Goal: Task Accomplishment & Management: Complete application form

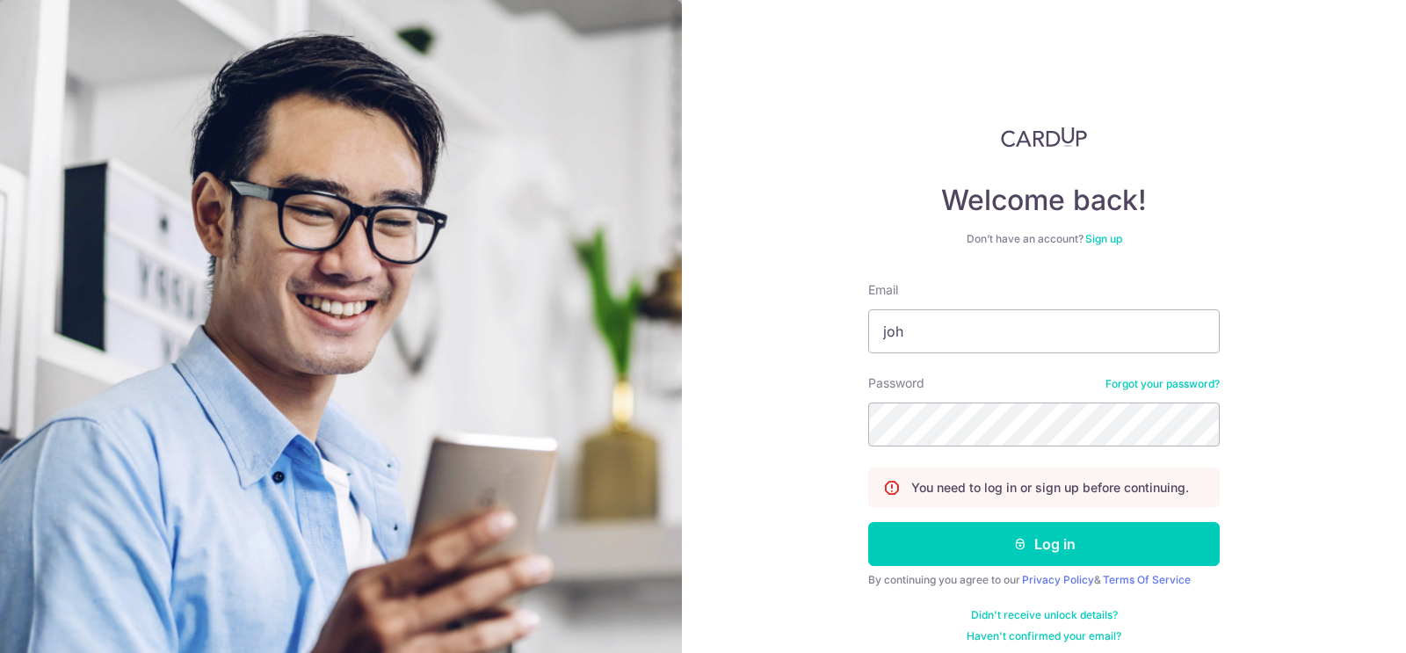
type input "john.chan@arkeedesignstudio.com"
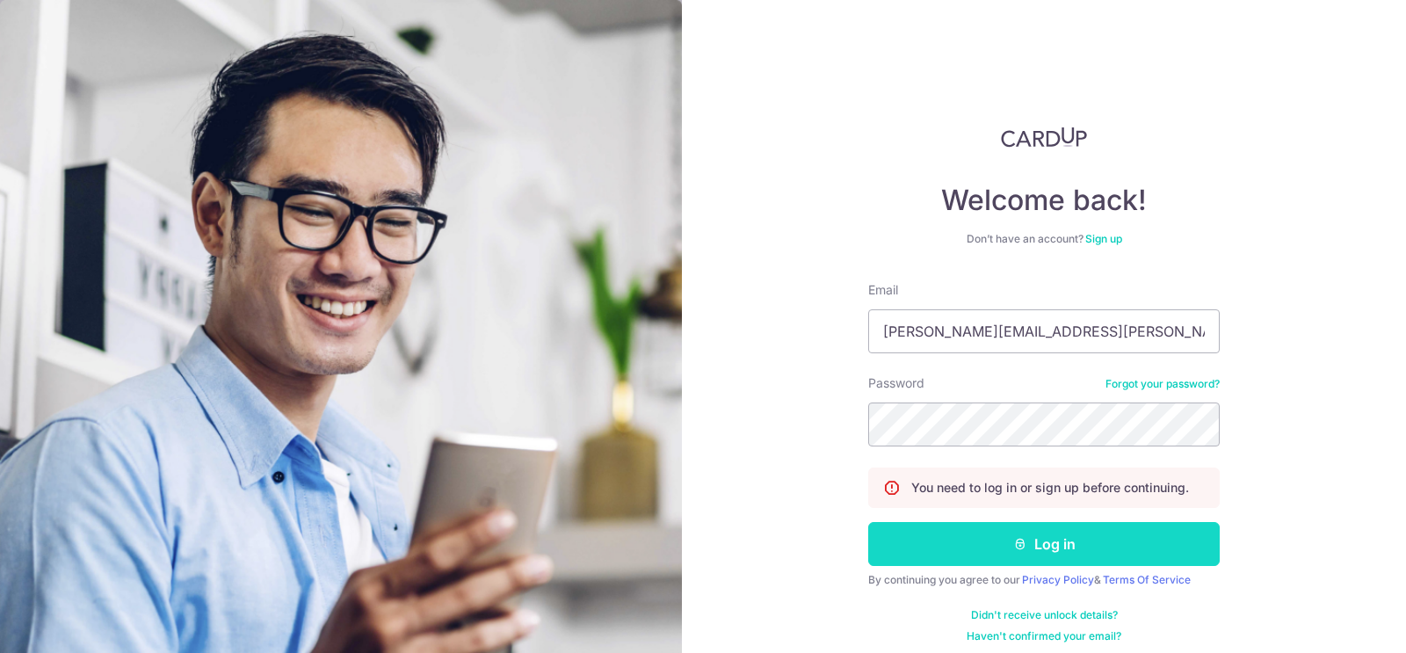
click at [1052, 543] on button "Log in" at bounding box center [1043, 544] width 351 height 44
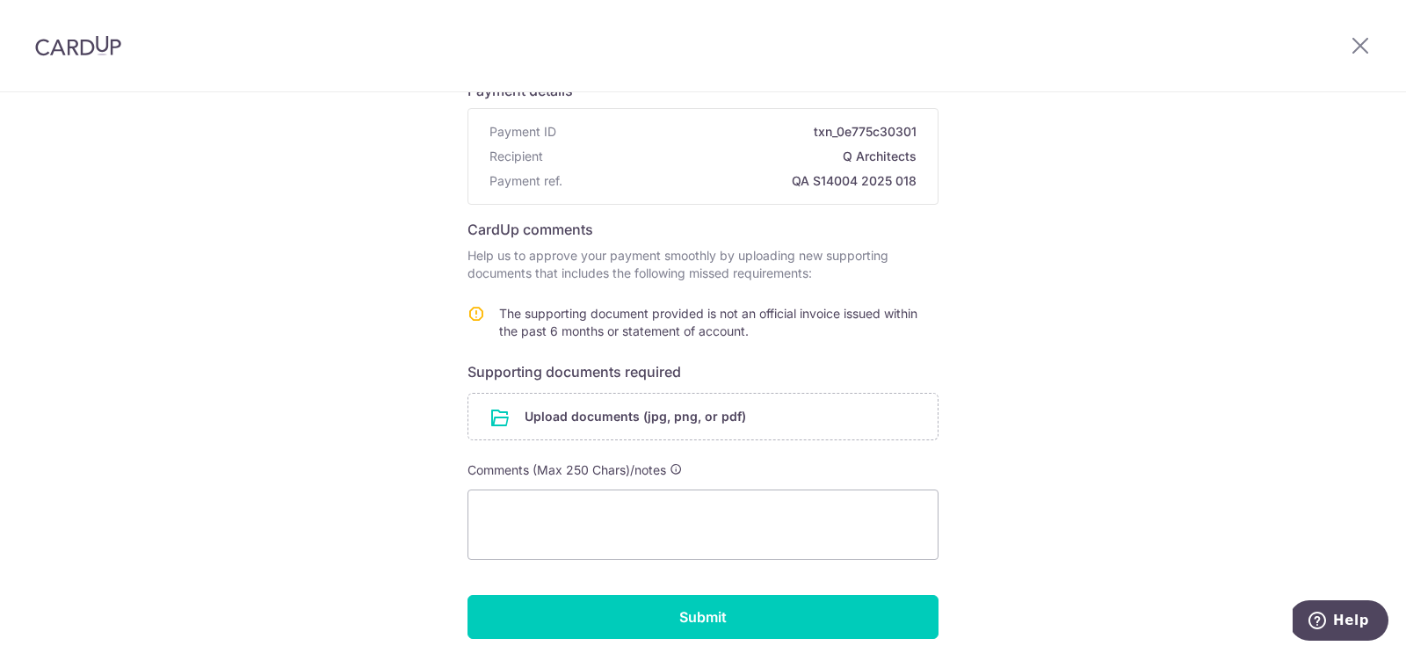
scroll to position [145, 0]
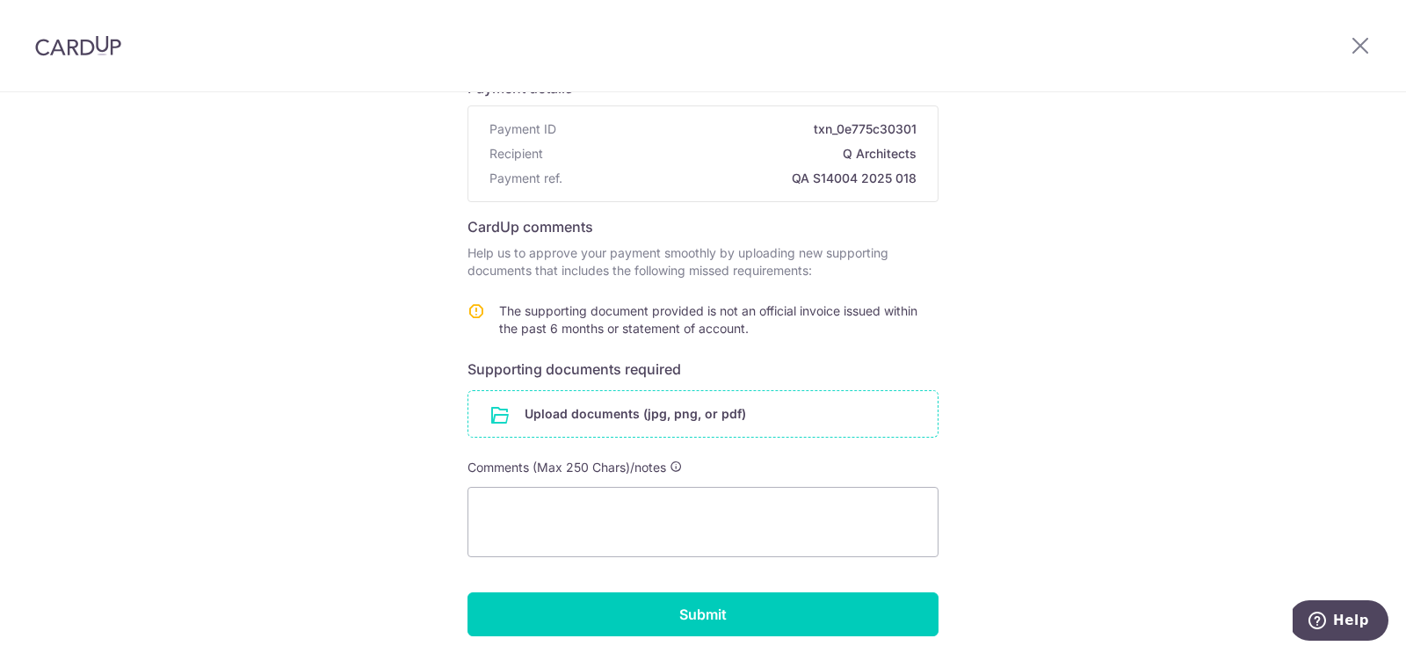
click at [544, 415] on input "file" at bounding box center [702, 414] width 469 height 46
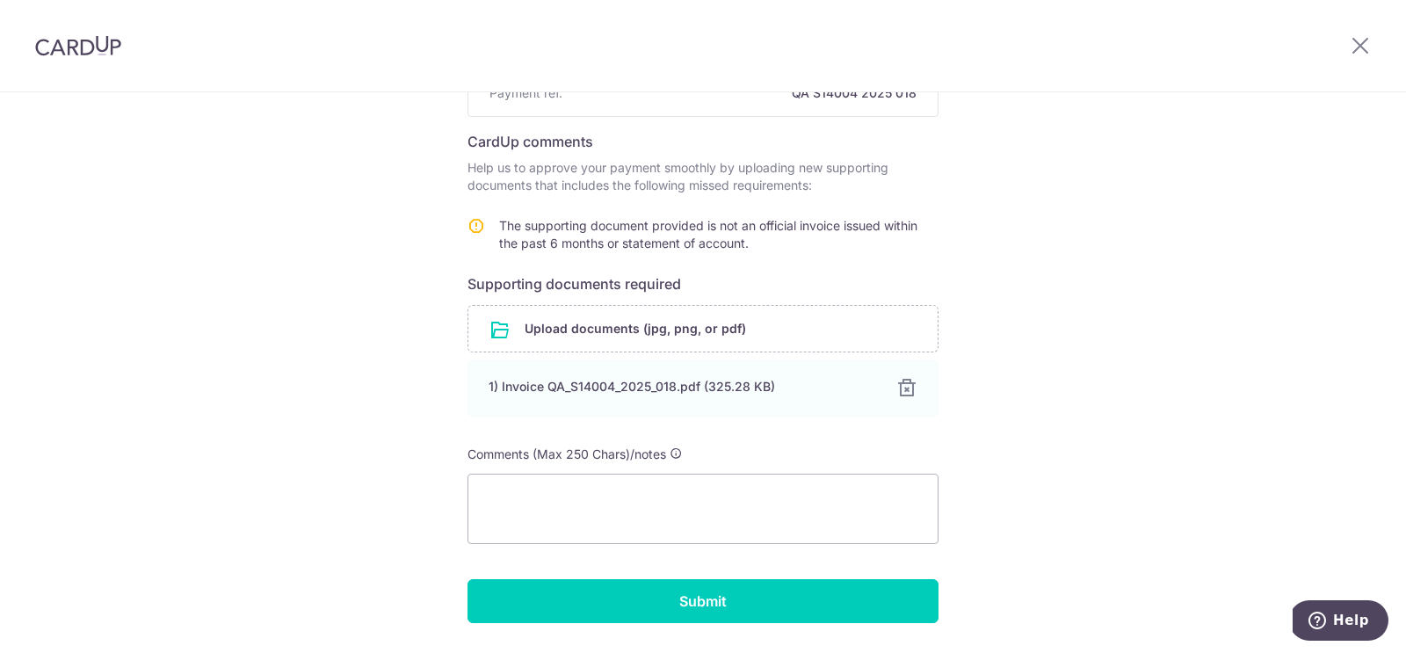
scroll to position [279, 0]
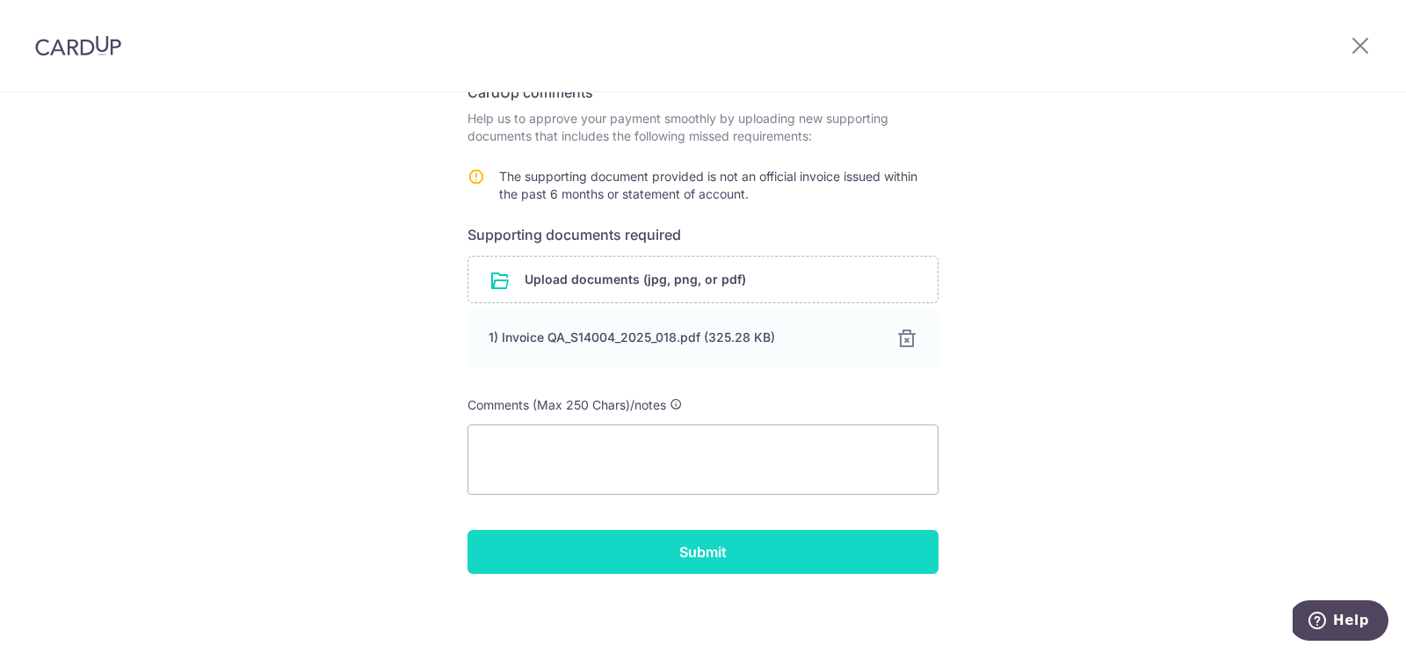
click at [656, 551] on input "Submit" at bounding box center [702, 552] width 471 height 44
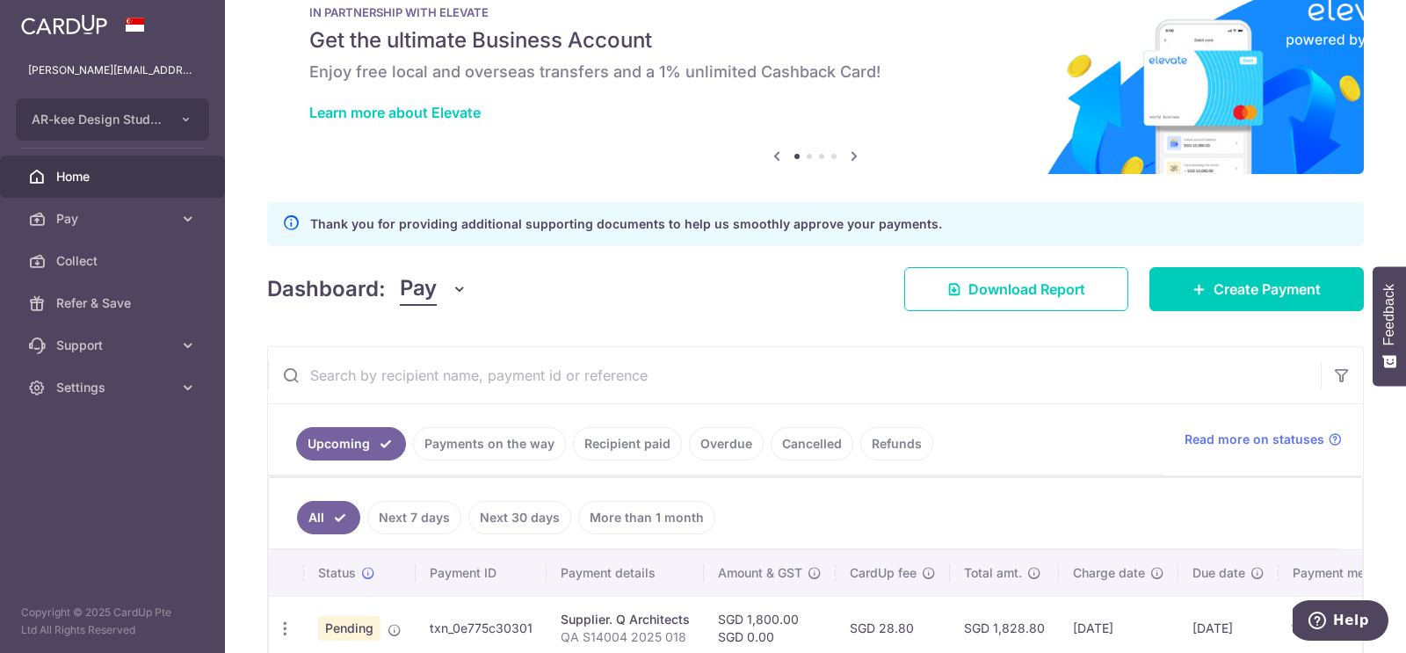
scroll to position [135, 0]
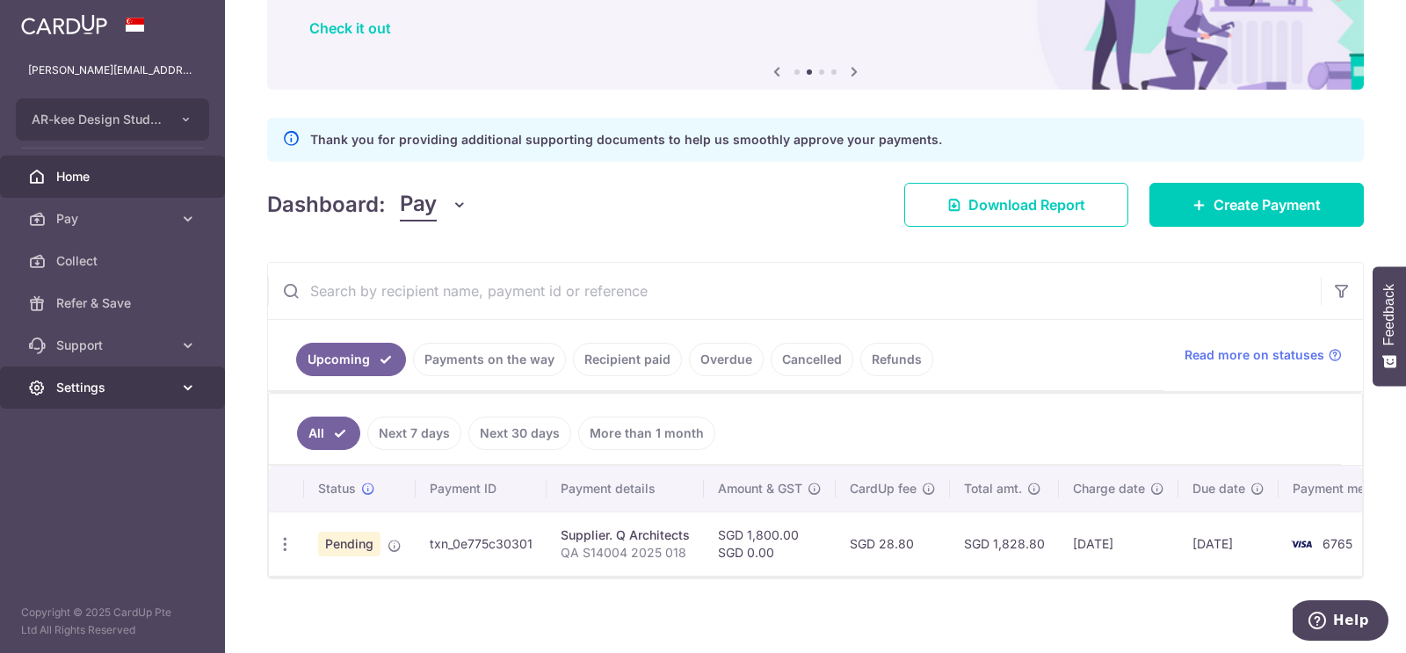
click at [194, 388] on icon at bounding box center [188, 388] width 18 height 18
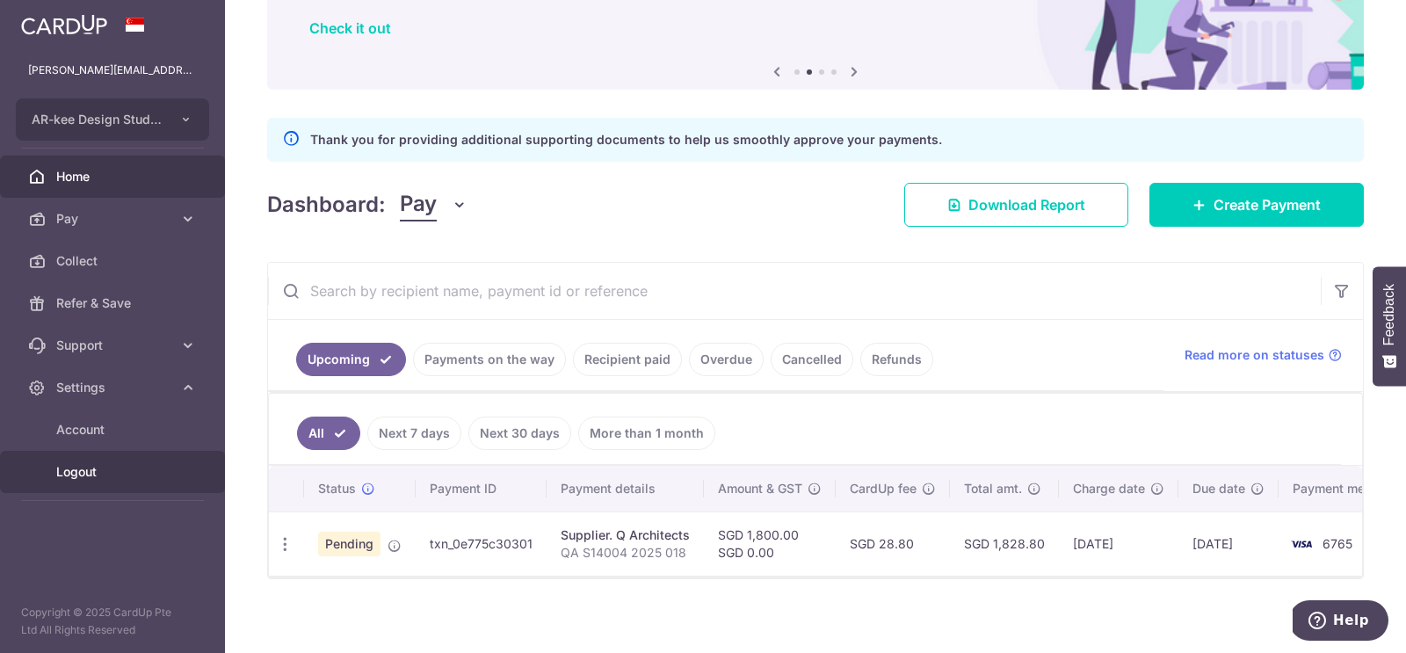
click at [78, 476] on span "Logout" at bounding box center [114, 472] width 116 height 18
